Goal: Task Accomplishment & Management: Complete application form

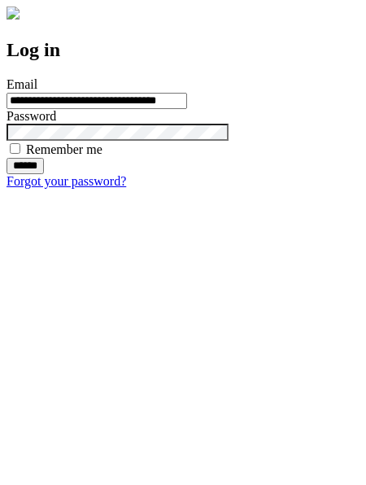
type input "**********"
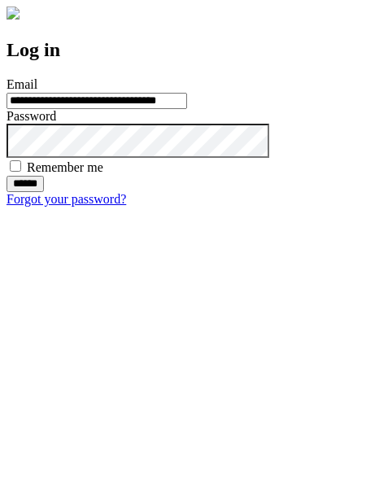
click at [44, 192] on input "******" at bounding box center [25, 184] width 37 height 16
